Goal: Transaction & Acquisition: Purchase product/service

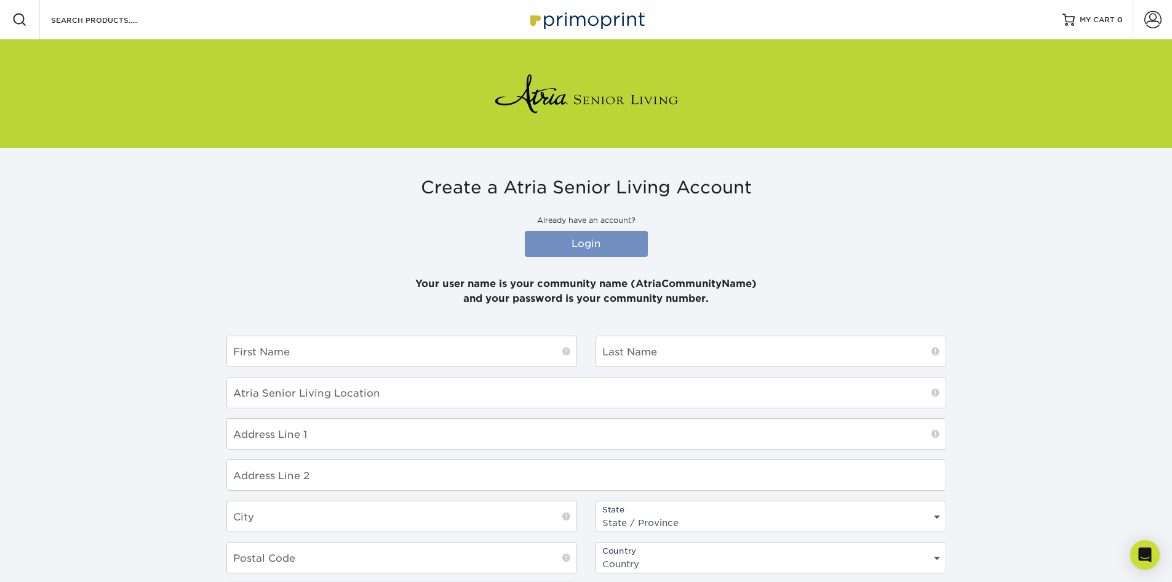
type input "AtriaRocklin"
click at [576, 238] on link "Login" at bounding box center [586, 244] width 123 height 26
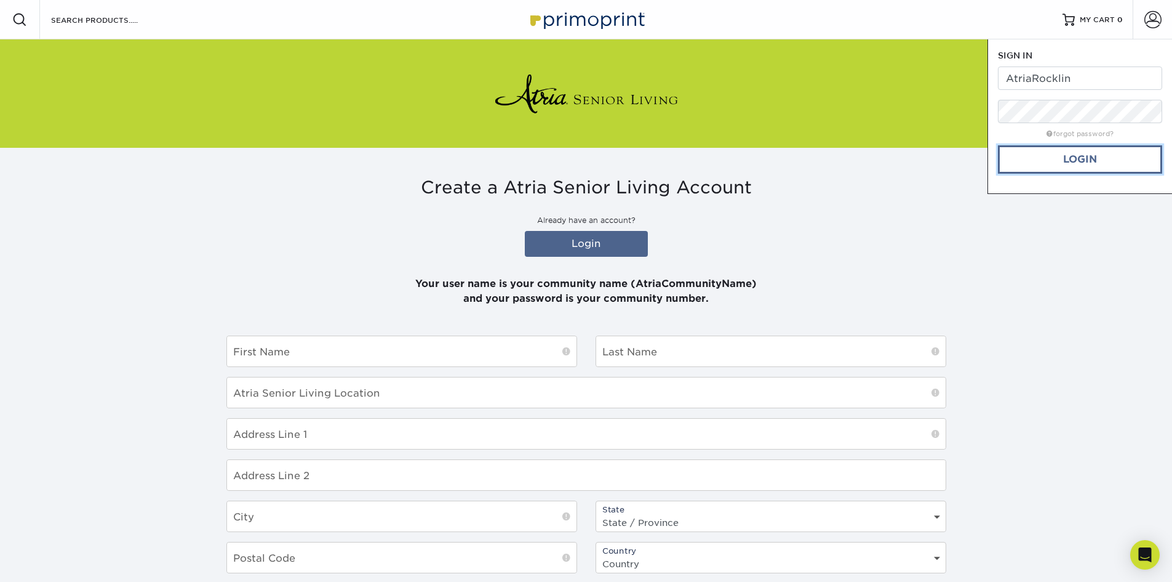
click at [1086, 164] on link "Login" at bounding box center [1080, 159] width 164 height 28
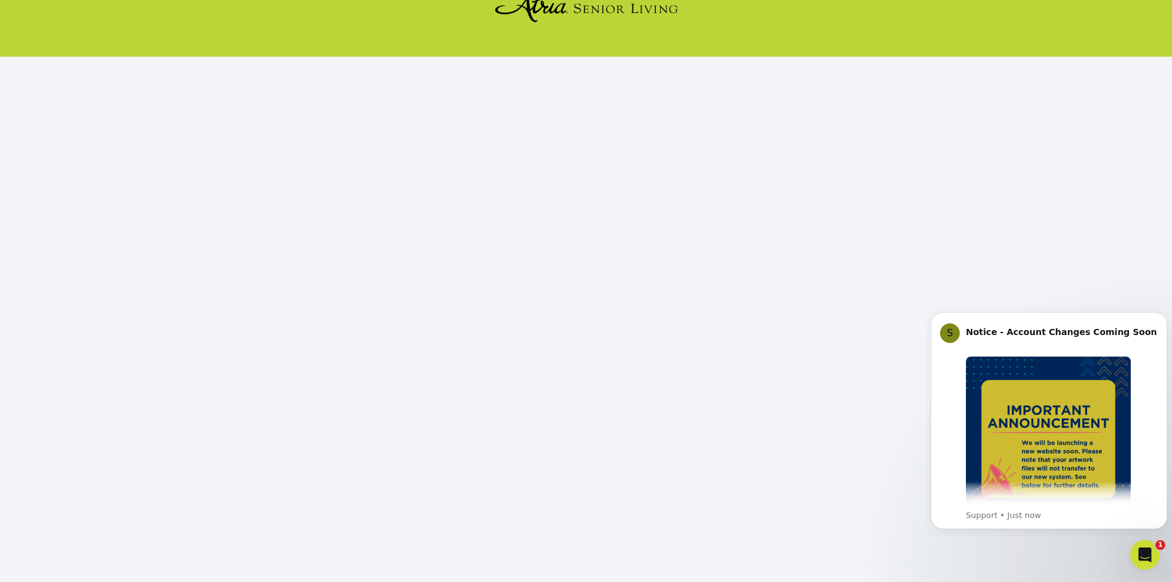
scroll to position [113, 0]
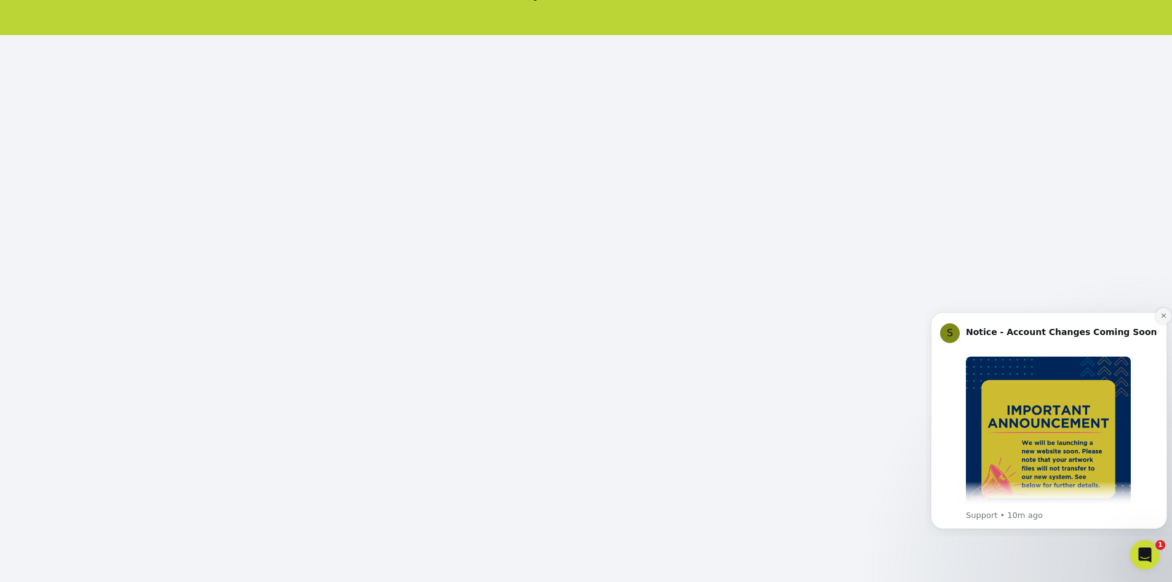
click at [1161, 315] on icon "Dismiss notification" at bounding box center [1164, 315] width 7 height 7
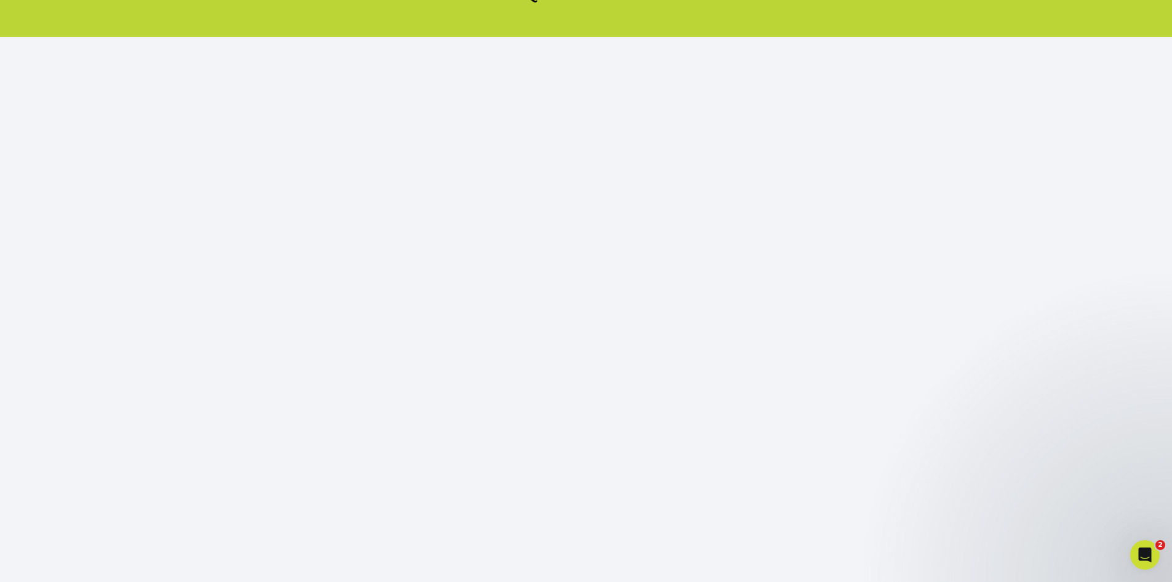
scroll to position [123, 0]
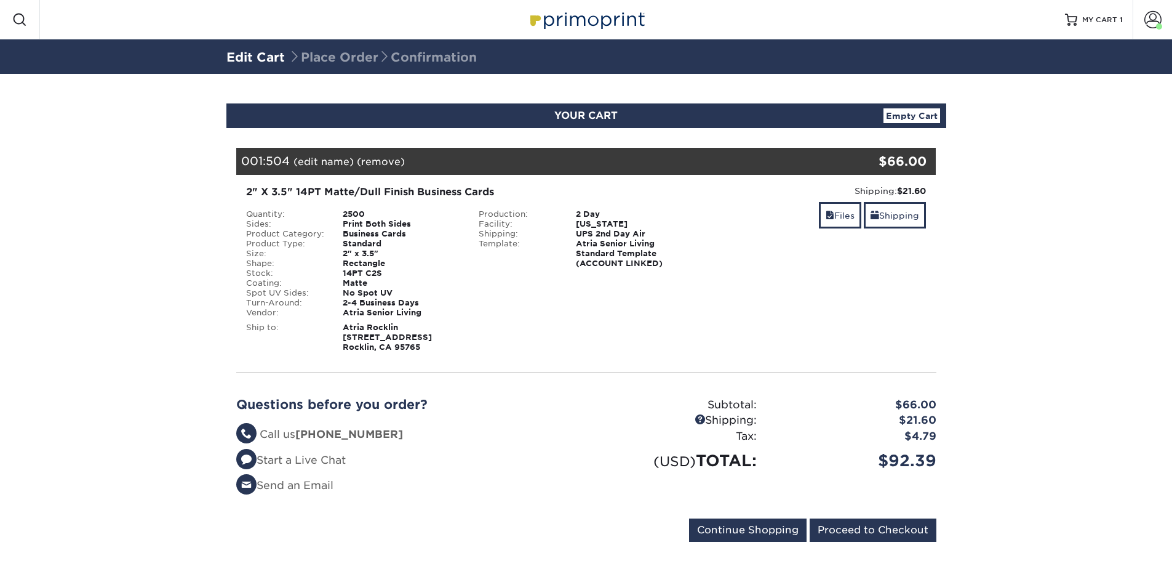
scroll to position [4, 0]
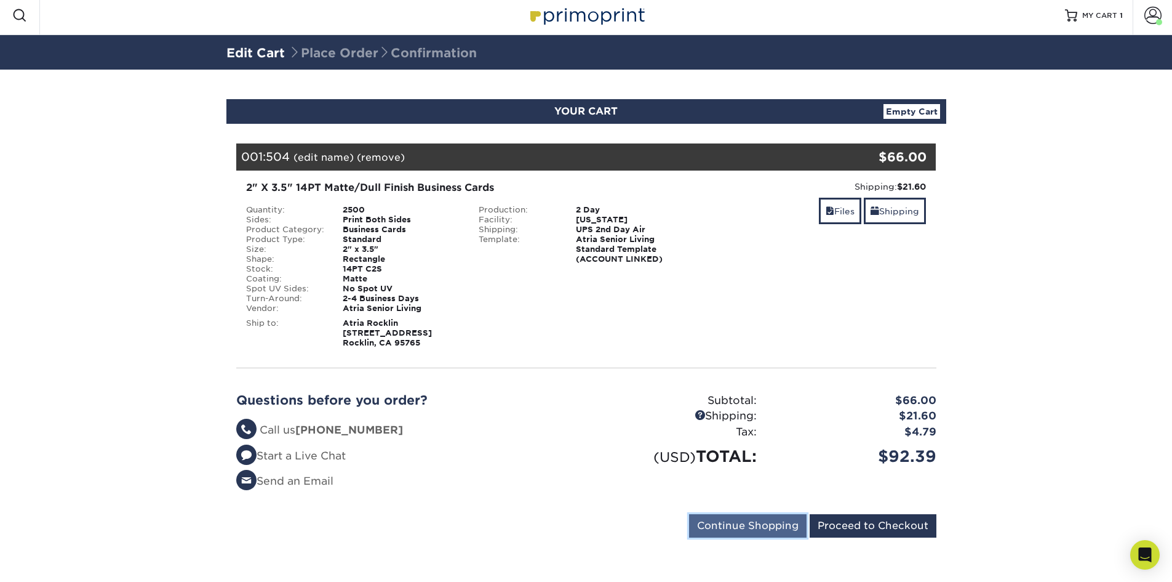
click at [729, 524] on input "Continue Shopping" at bounding box center [748, 525] width 118 height 23
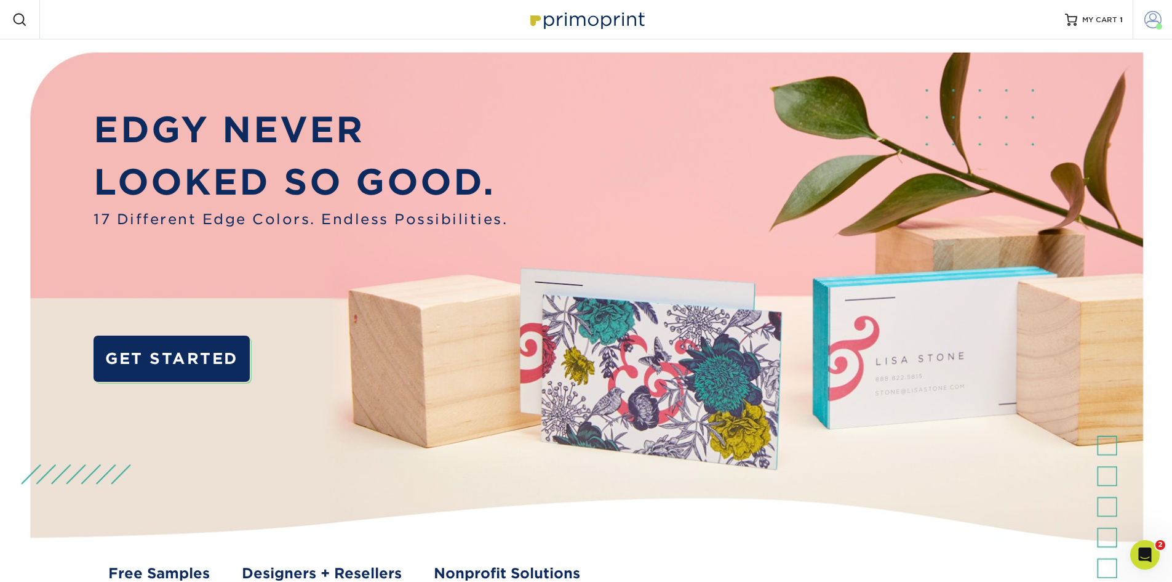
click at [1151, 24] on span at bounding box center [1153, 19] width 17 height 17
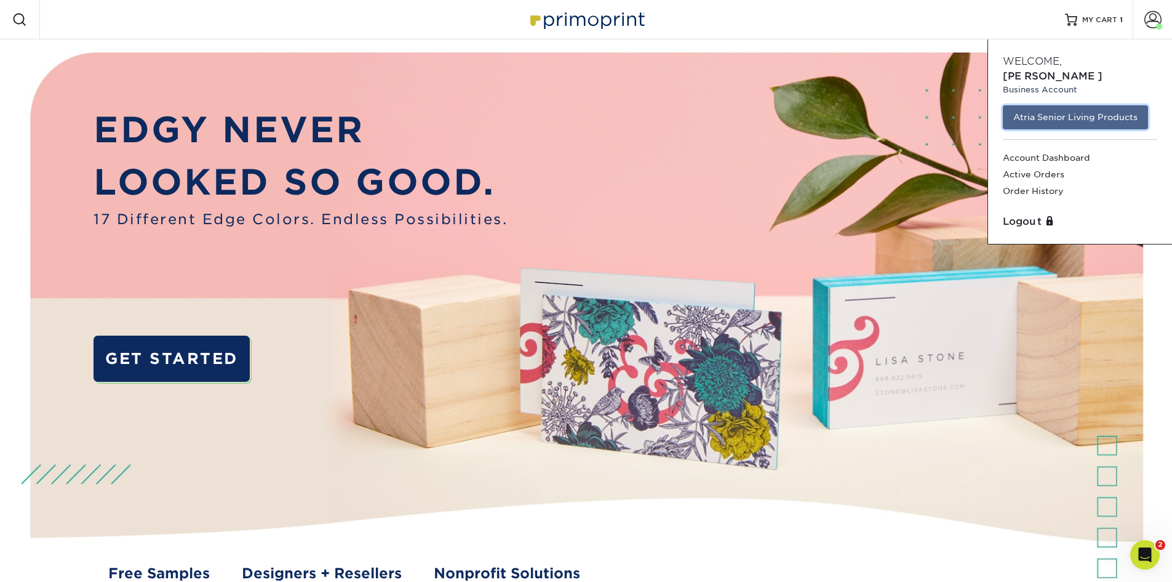
click at [1054, 108] on link "Atria Senior Living Products" at bounding box center [1075, 116] width 145 height 23
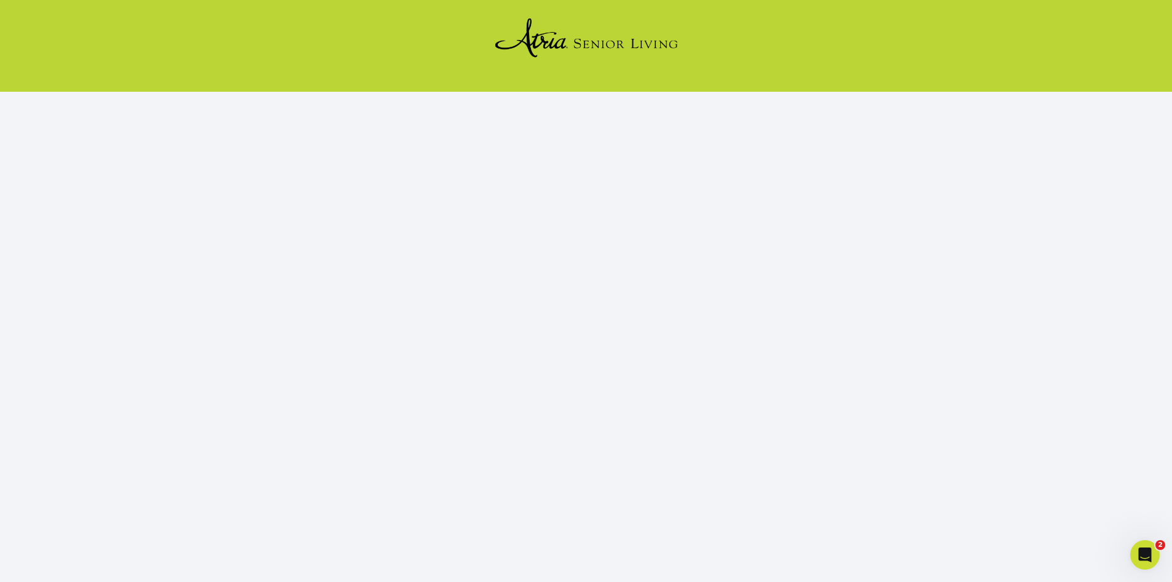
scroll to position [113, 0]
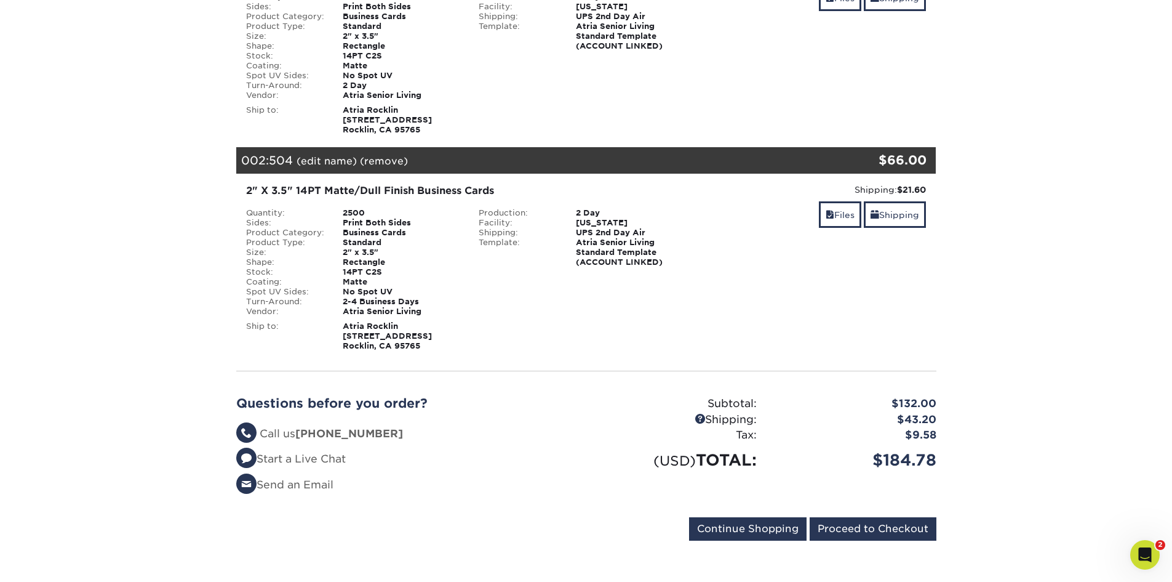
scroll to position [220, 0]
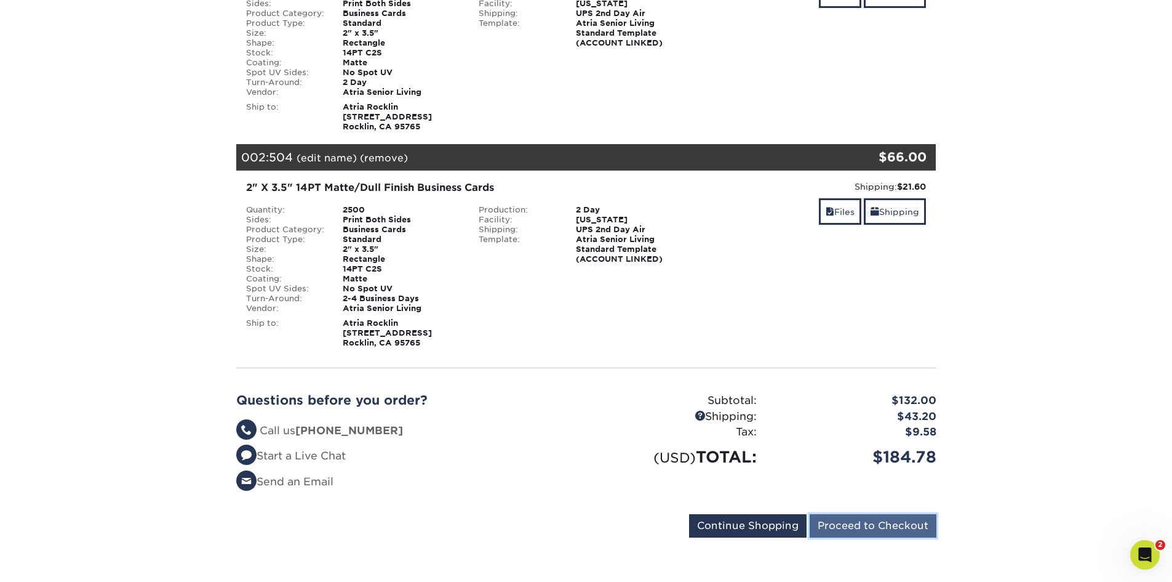
click at [926, 525] on input "Proceed to Checkout" at bounding box center [873, 525] width 127 height 23
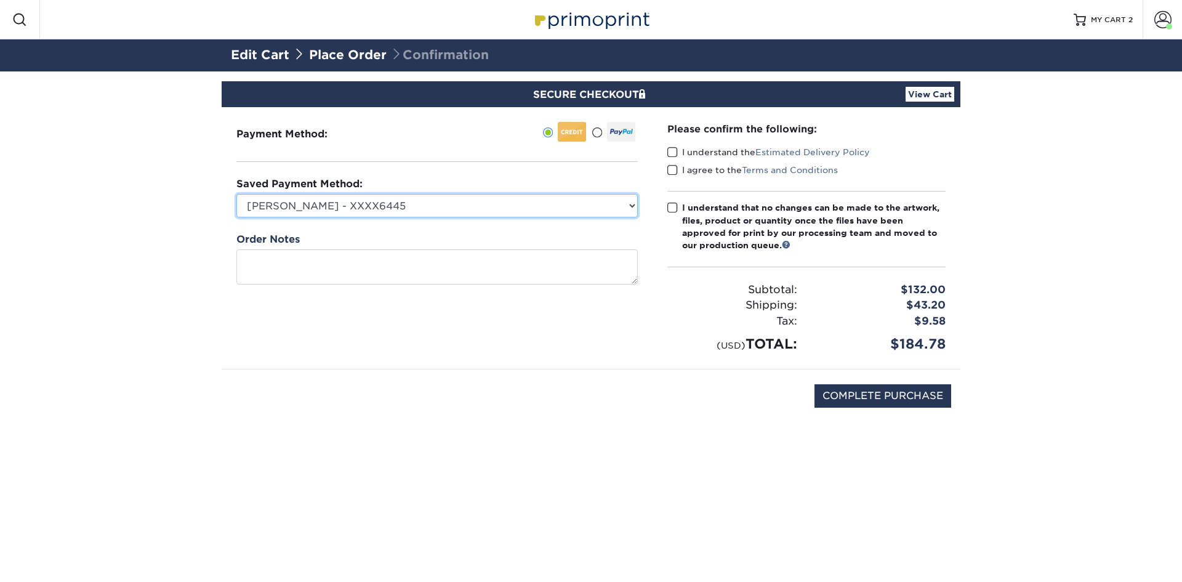
click at [430, 199] on select "Dana Stansel - XXXX6445 Visa - XXXX6486 Visa - XXXX6452 Visa - XXXX6429 Visa - …" at bounding box center [436, 205] width 401 height 23
select select "74021"
click at [236, 194] on select "Dana Stansel - XXXX6445 Visa - XXXX6486 Visa - XXXX6452 Visa - XXXX6429 Visa - …" at bounding box center [436, 205] width 401 height 23
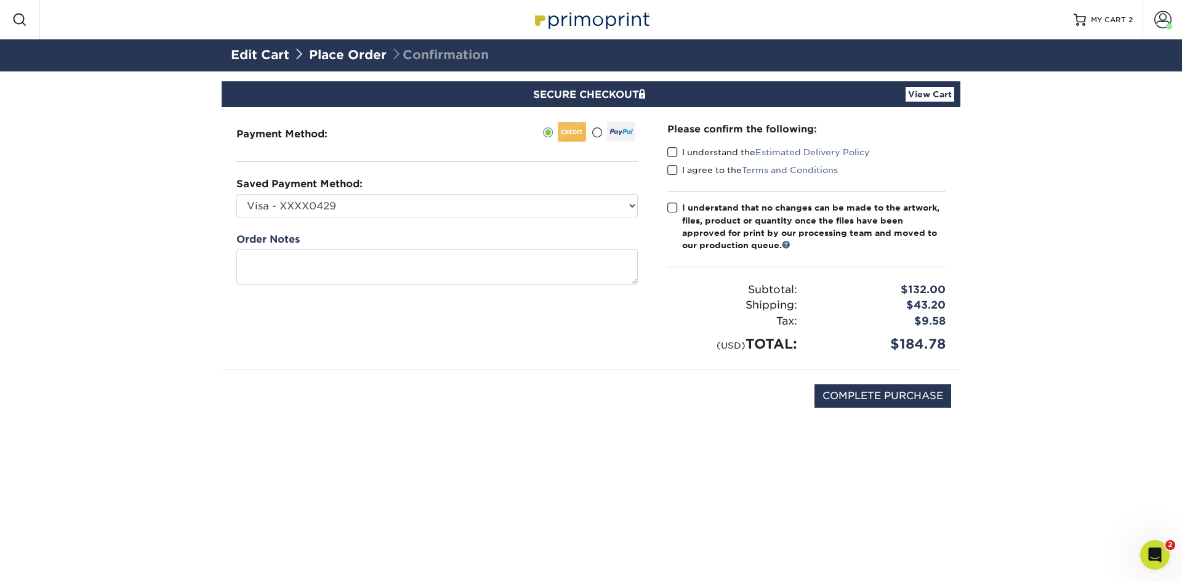
click at [669, 151] on span at bounding box center [672, 152] width 10 height 12
click at [0, 0] on input "I understand the Estimated Delivery Policy" at bounding box center [0, 0] width 0 height 0
click at [668, 173] on span at bounding box center [672, 170] width 10 height 12
click at [0, 0] on input "I agree to the Terms and Conditions" at bounding box center [0, 0] width 0 height 0
click at [676, 206] on span at bounding box center [672, 208] width 10 height 12
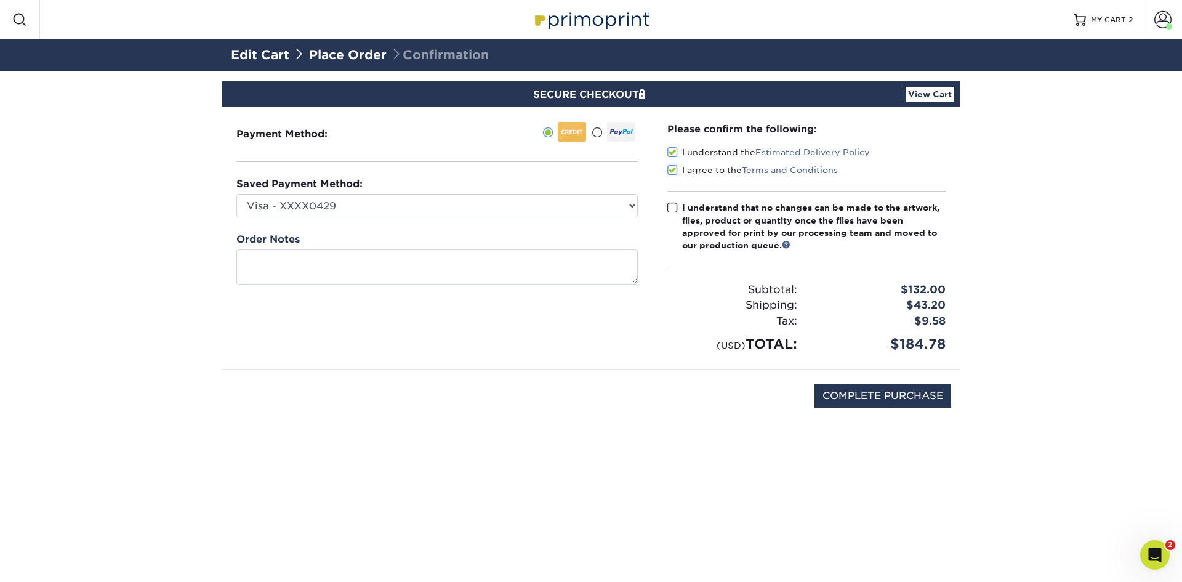
click at [0, 0] on input "I understand that no changes can be made to the artwork, files, product or quan…" at bounding box center [0, 0] width 0 height 0
click at [908, 396] on input "COMPLETE PURCHASE" at bounding box center [882, 395] width 137 height 23
type input "PROCESSING, PLEASE WAIT..."
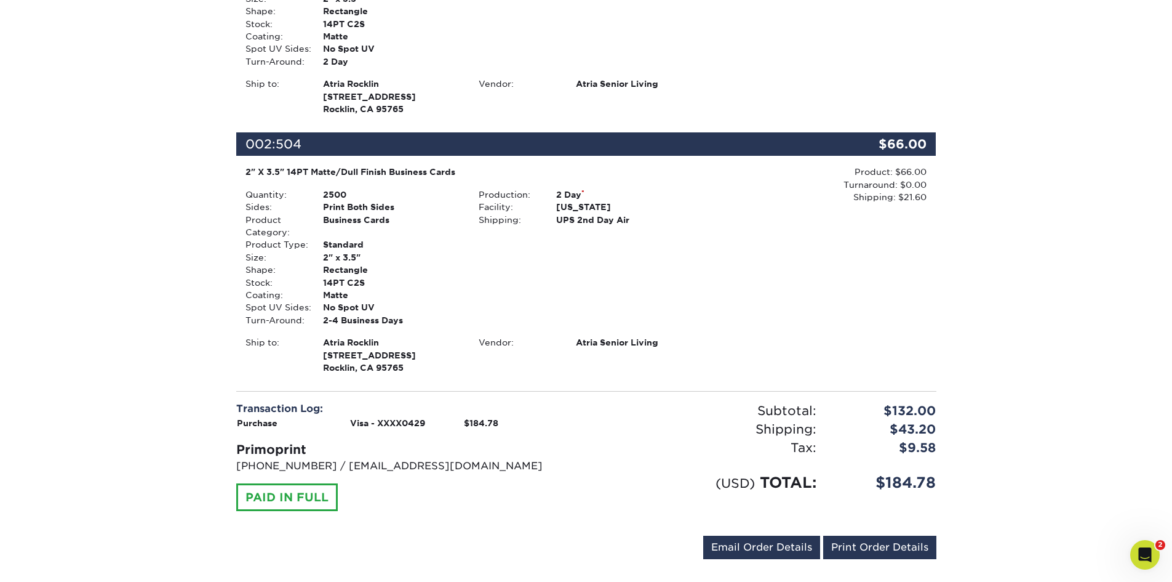
scroll to position [393, 0]
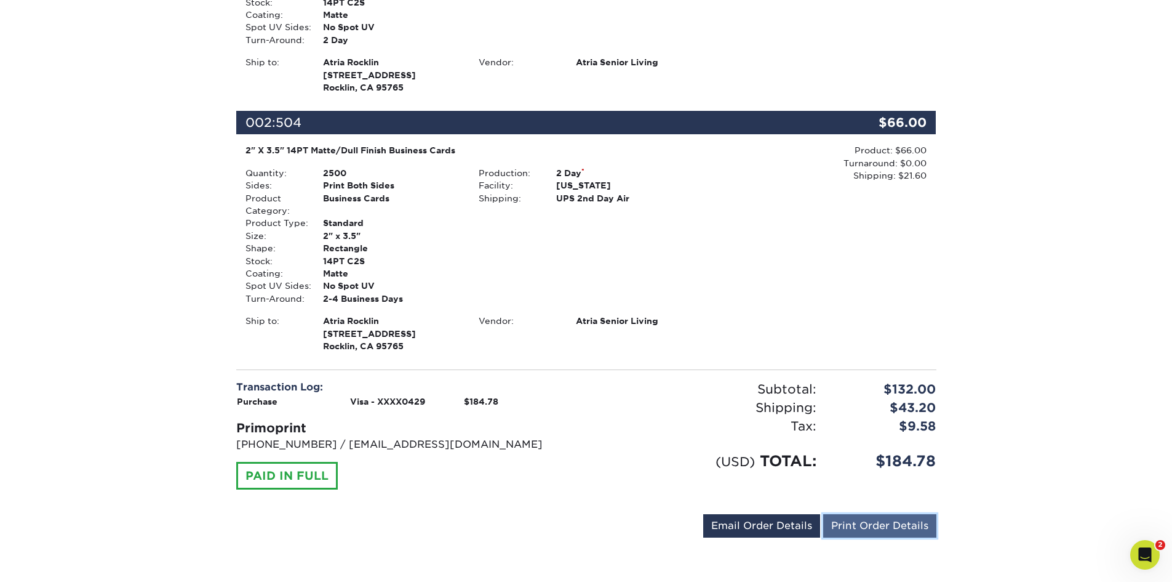
click at [902, 524] on link "Print Order Details" at bounding box center [879, 525] width 113 height 23
click at [766, 522] on link "Email Order Details" at bounding box center [761, 525] width 117 height 23
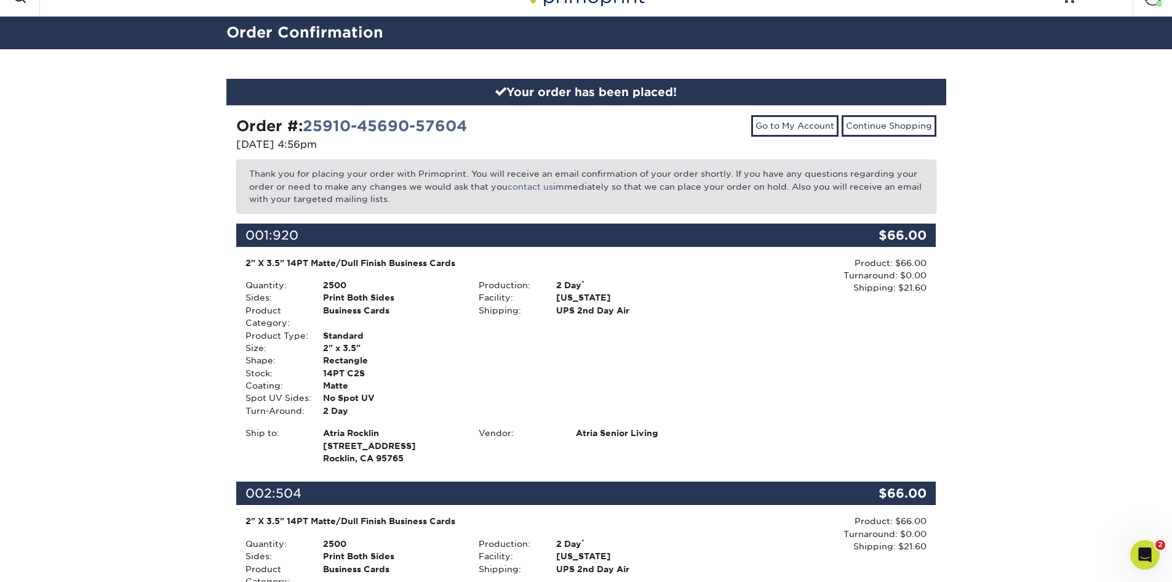
scroll to position [0, 0]
